Goal: Browse casually: Explore the website without a specific task or goal

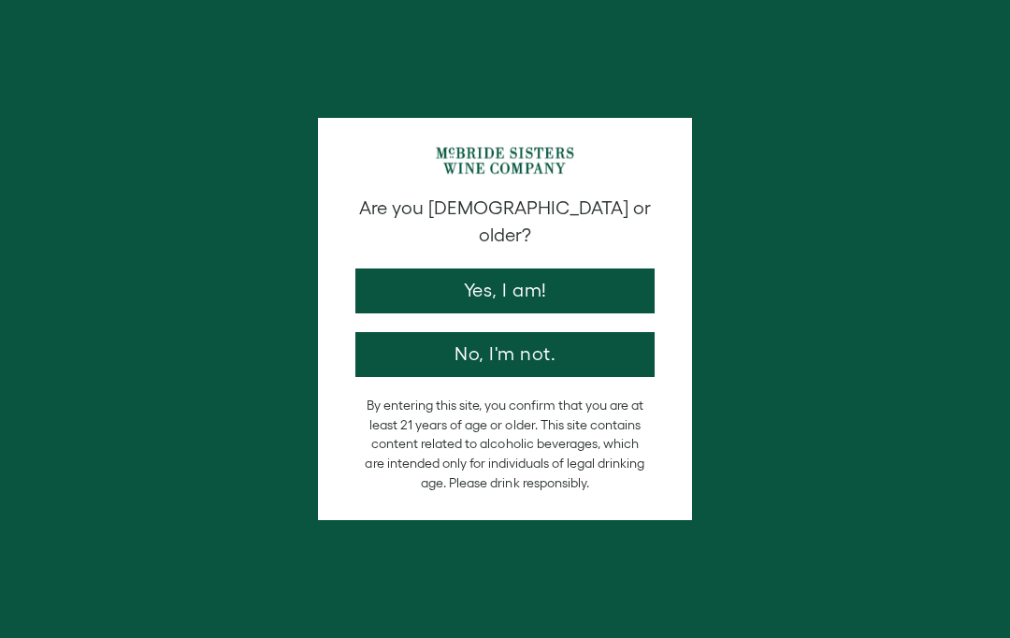
click at [398, 269] on button "Yes, I am!" at bounding box center [505, 291] width 299 height 45
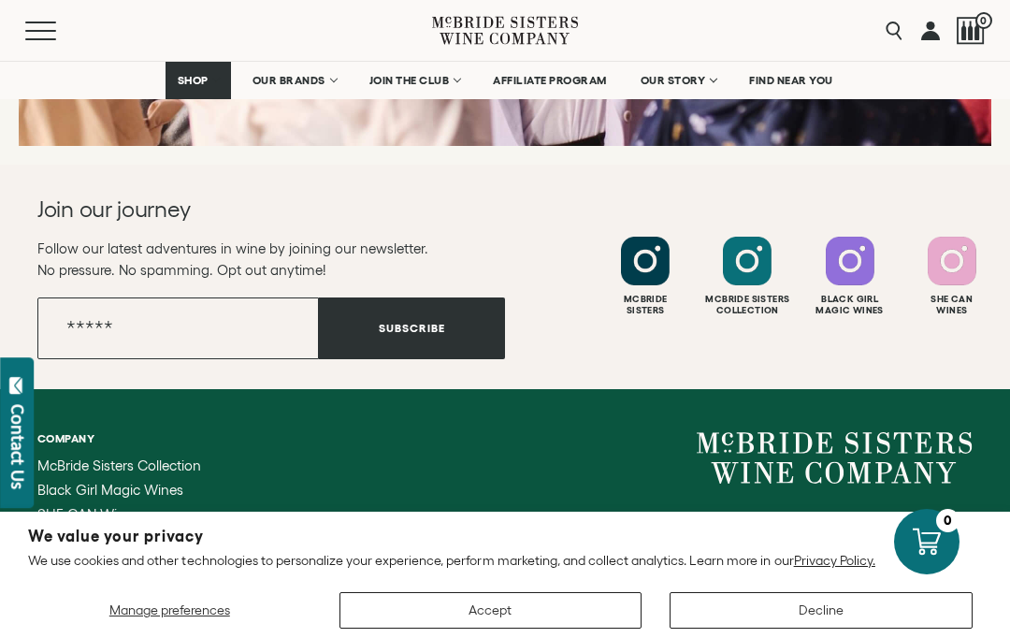
scroll to position [7301, 0]
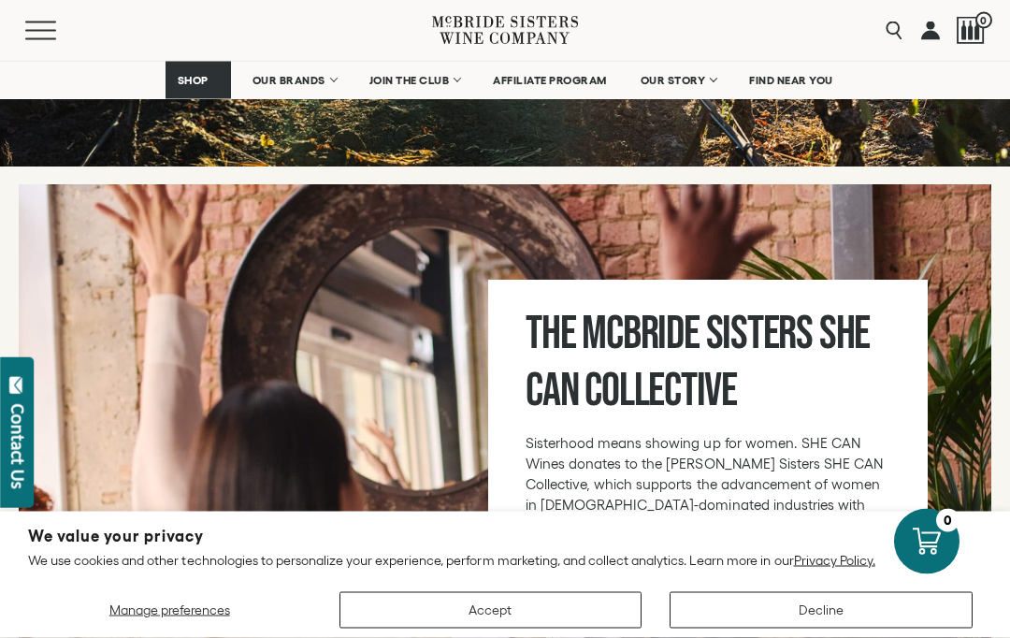
scroll to position [9179, 0]
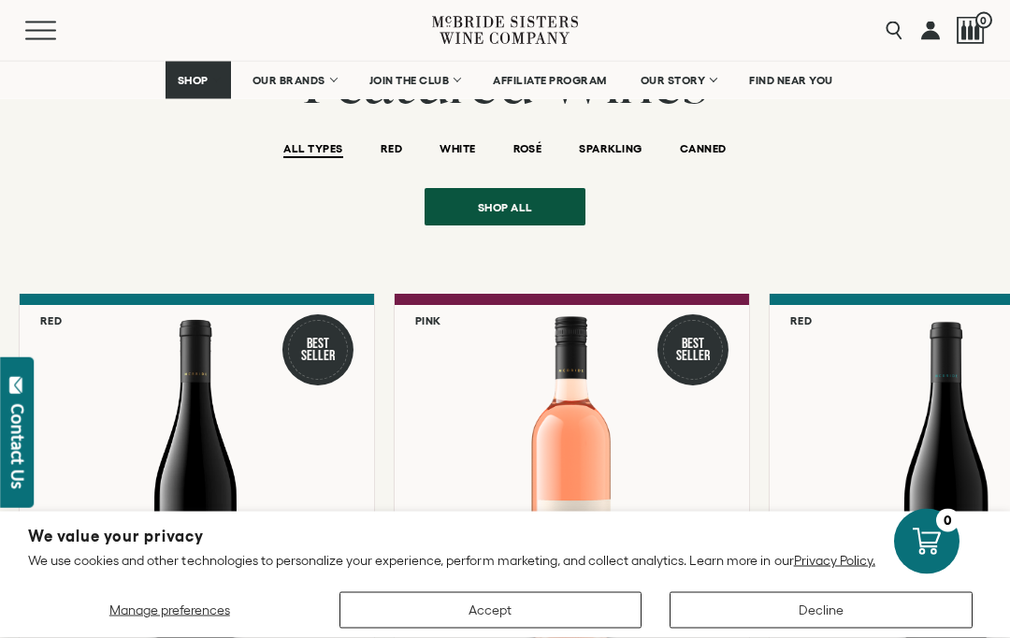
scroll to position [2299, 0]
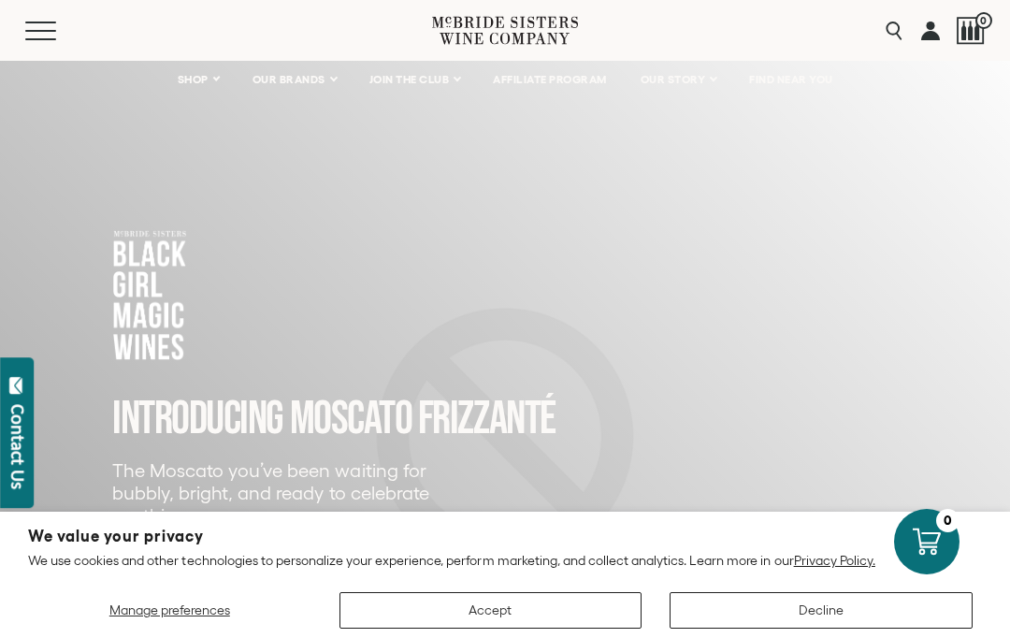
scroll to position [39, 0]
